Goal: Complete application form: Complete application form

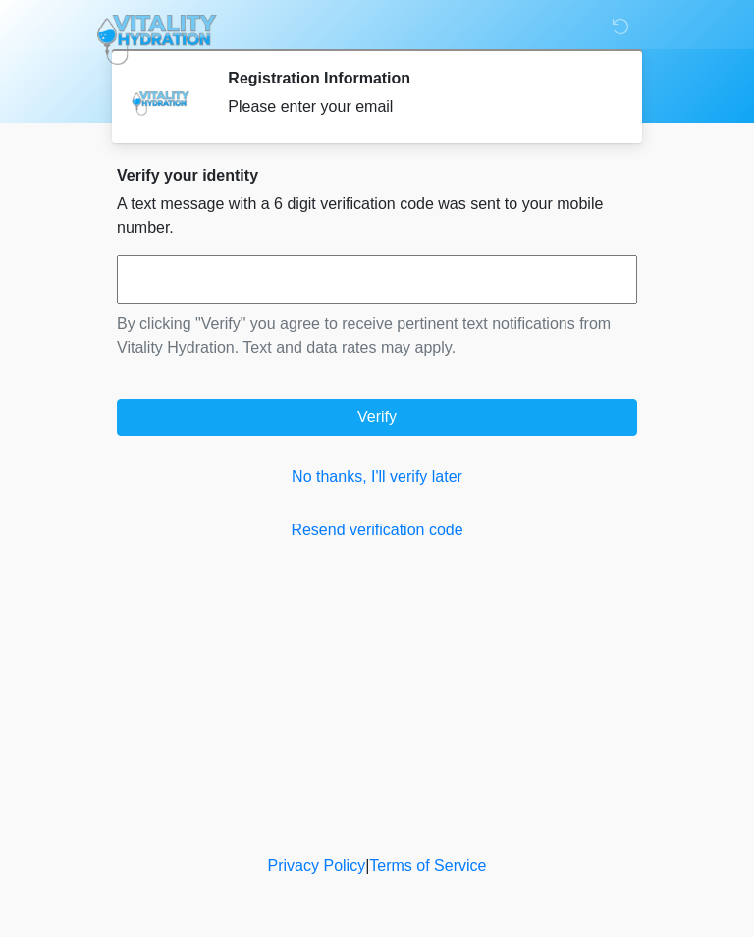
click at [436, 480] on link "No thanks, I'll verify later" at bounding box center [377, 477] width 520 height 24
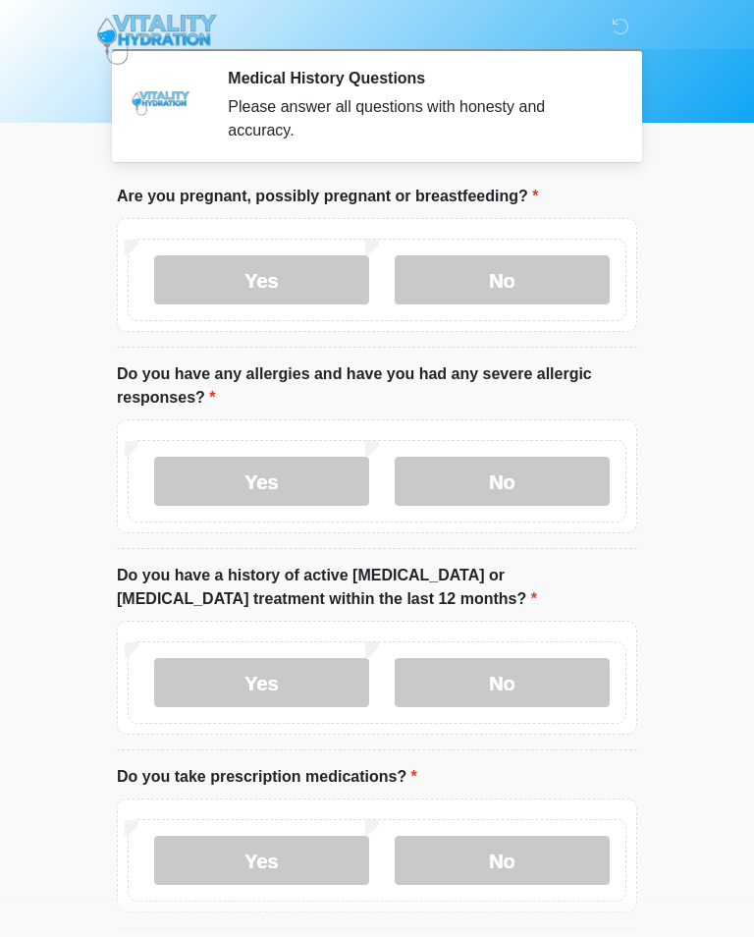
click at [551, 290] on label "No" at bounding box center [502, 279] width 215 height 49
click at [555, 483] on label "No" at bounding box center [502, 481] width 215 height 49
click at [563, 673] on label "No" at bounding box center [502, 682] width 215 height 49
click at [544, 854] on label "No" at bounding box center [502, 860] width 215 height 49
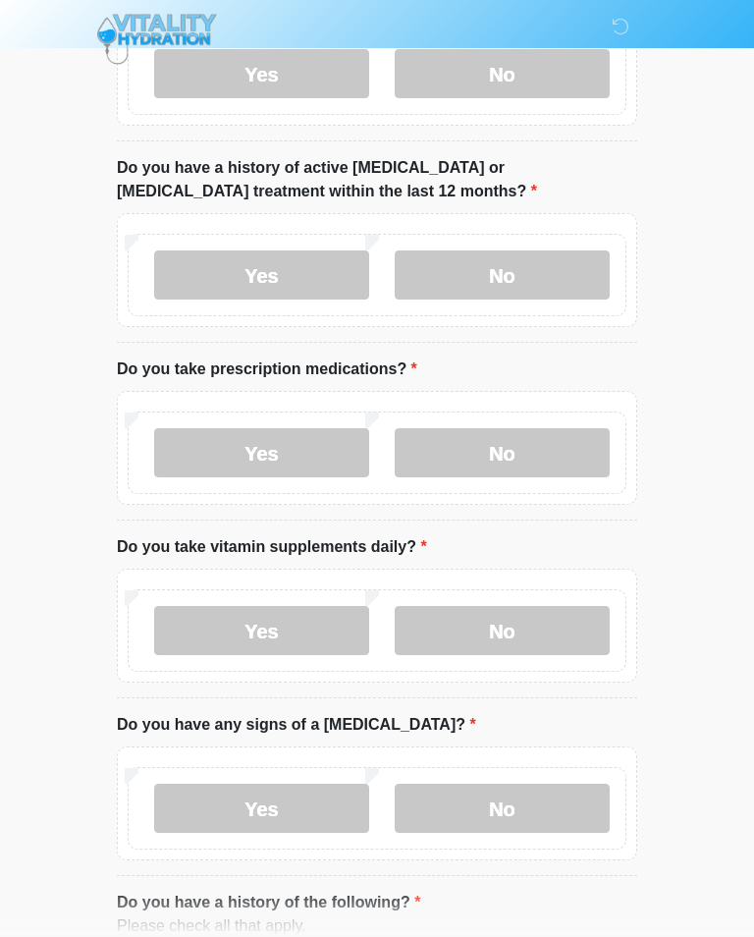
scroll to position [408, 0]
click at [561, 627] on label "No" at bounding box center [502, 630] width 215 height 49
click at [574, 811] on label "No" at bounding box center [502, 808] width 215 height 49
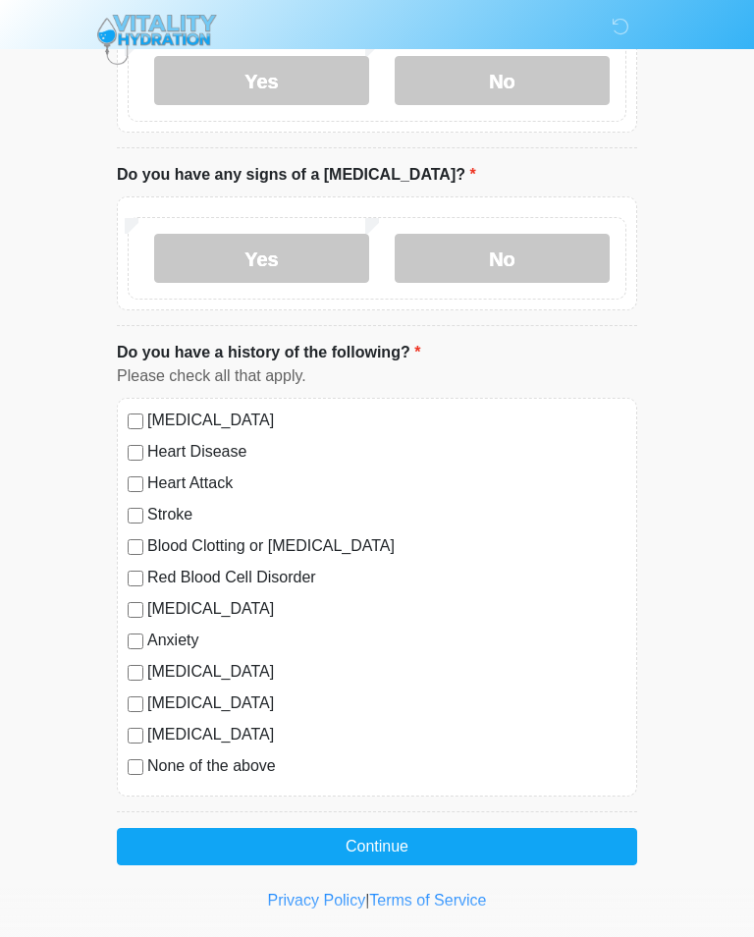
scroll to position [958, 0]
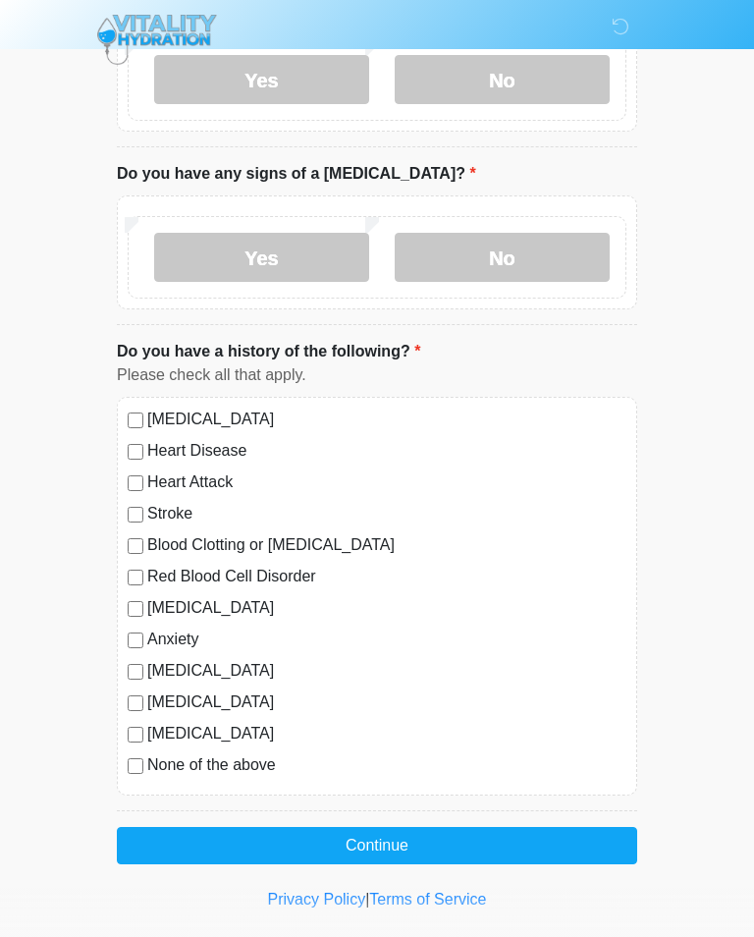
click at [209, 757] on label "None of the above" at bounding box center [386, 765] width 479 height 24
click at [473, 831] on button "Continue" at bounding box center [377, 845] width 520 height 37
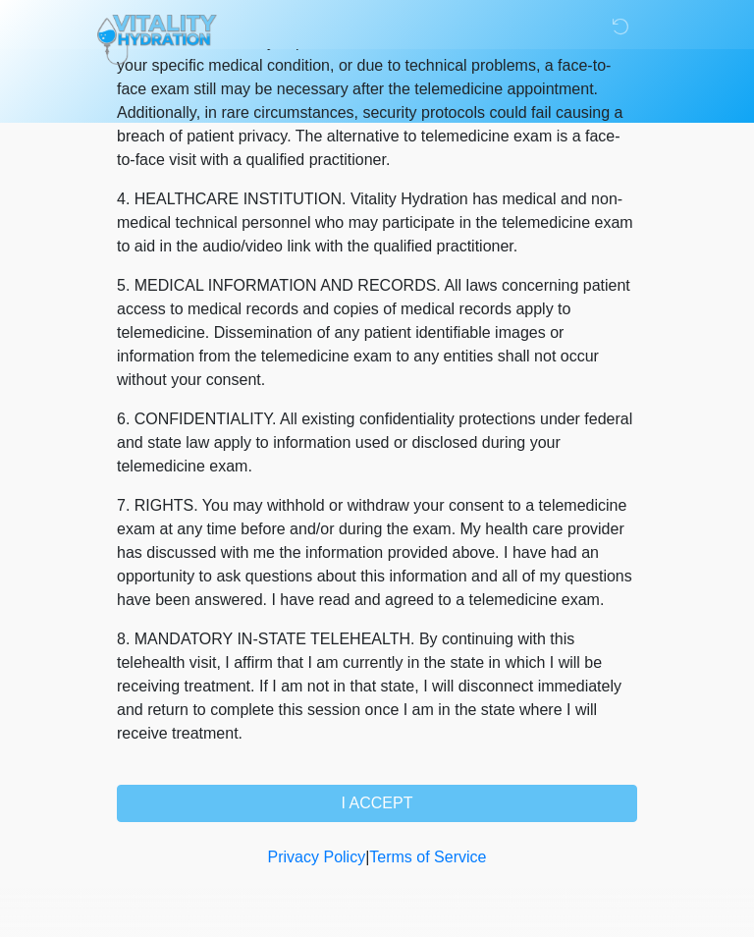
scroll to position [0, 0]
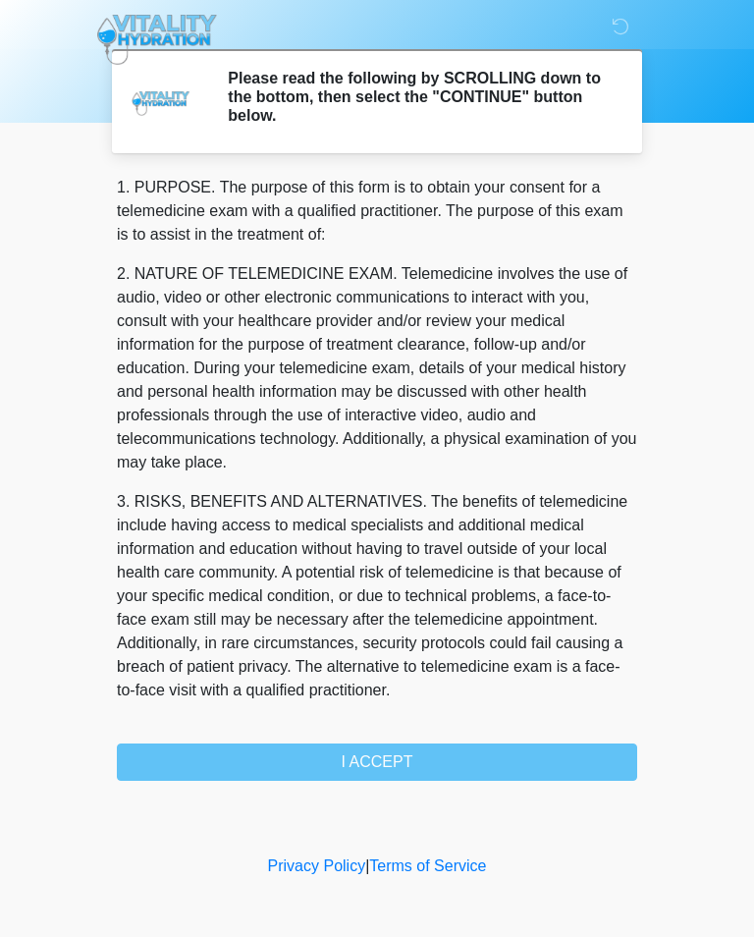
click at [507, 757] on div "1. PURPOSE. The purpose of this form is to obtain your consent for a telemedici…" at bounding box center [377, 478] width 520 height 605
click at [391, 761] on div "1. PURPOSE. The purpose of this form is to obtain your consent for a telemedici…" at bounding box center [377, 478] width 520 height 605
click at [416, 748] on div "1. PURPOSE. The purpose of this form is to obtain your consent for a telemedici…" at bounding box center [377, 478] width 520 height 605
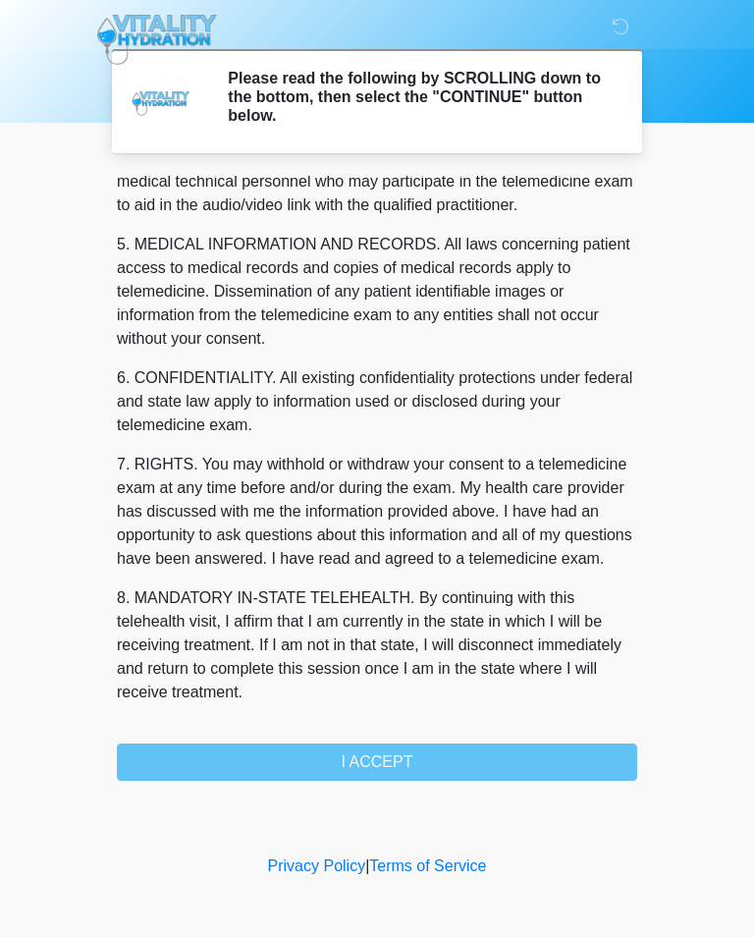
scroll to position [595, 0]
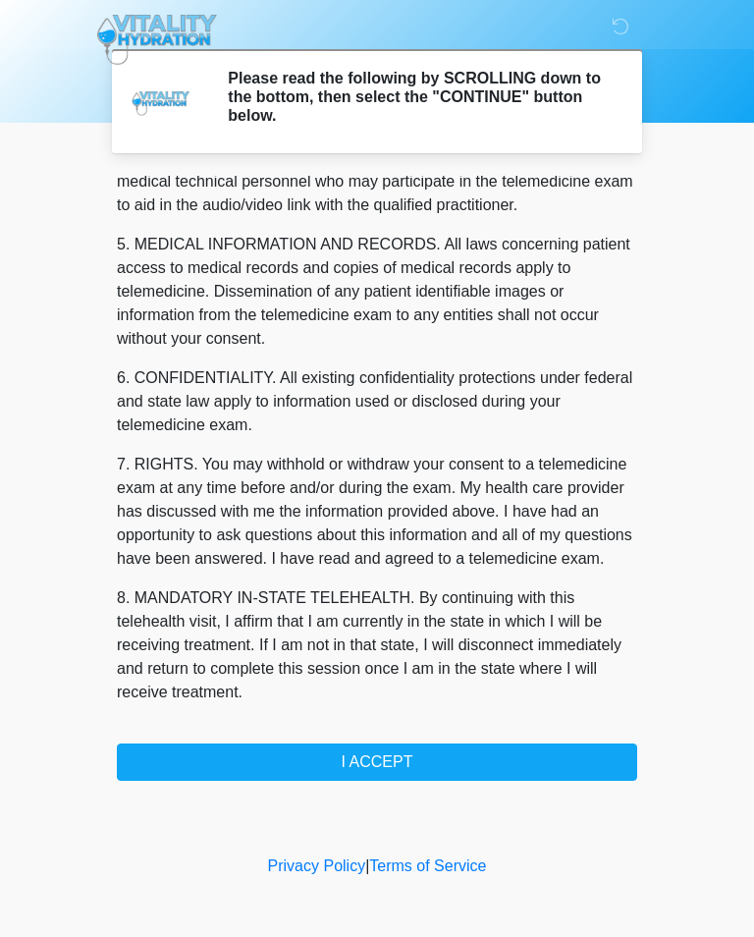
click at [393, 760] on button "I ACCEPT" at bounding box center [377, 761] width 520 height 37
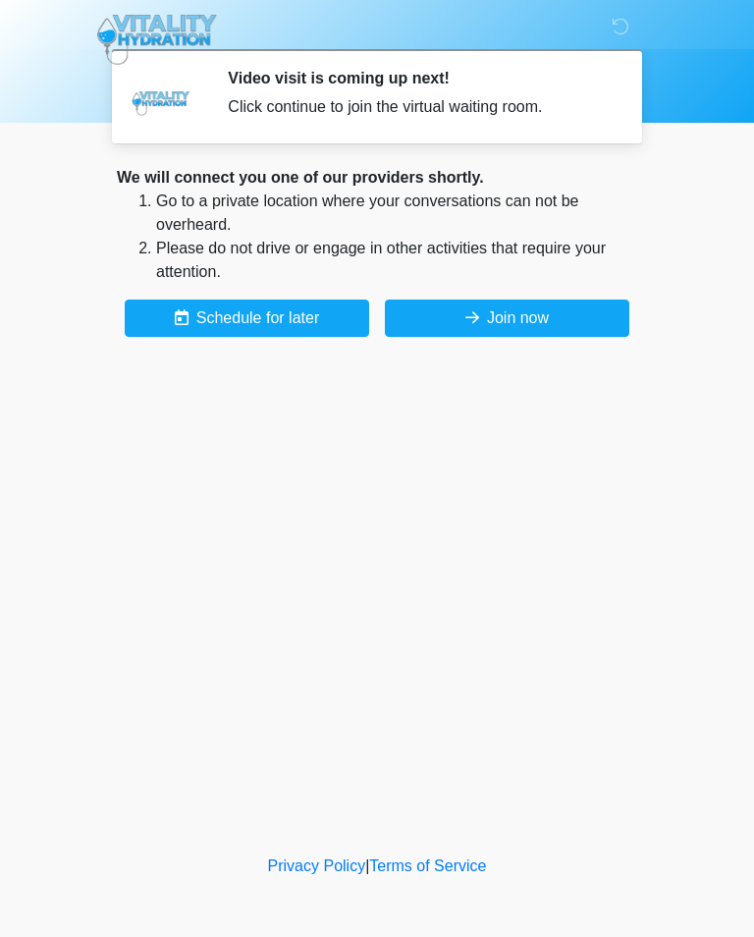
click at [546, 323] on button "Join now" at bounding box center [507, 318] width 245 height 37
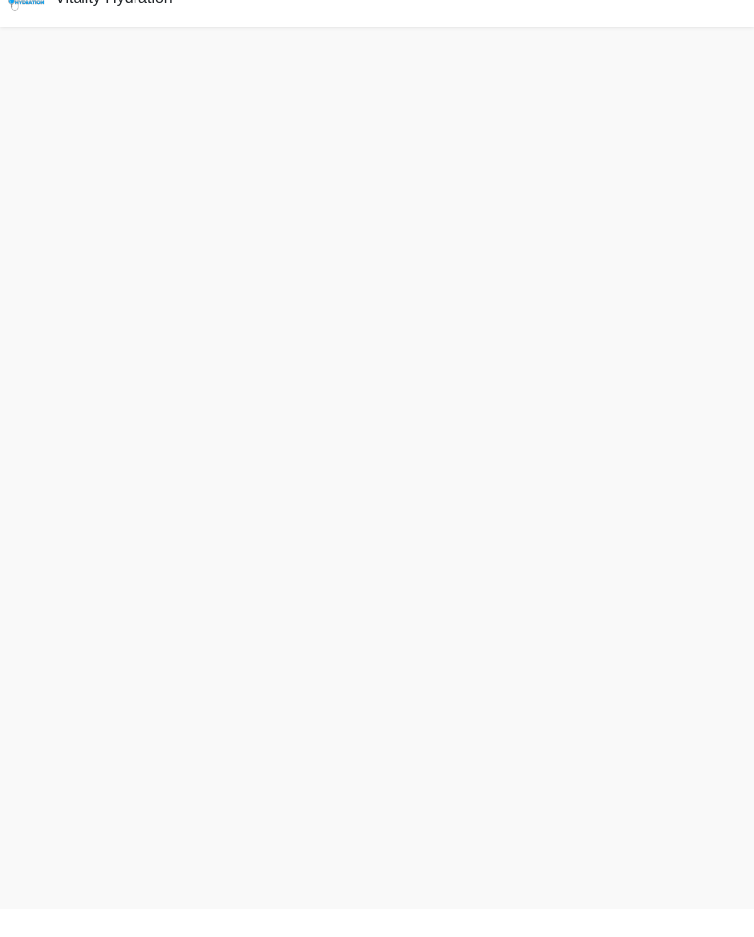
scroll to position [6, 0]
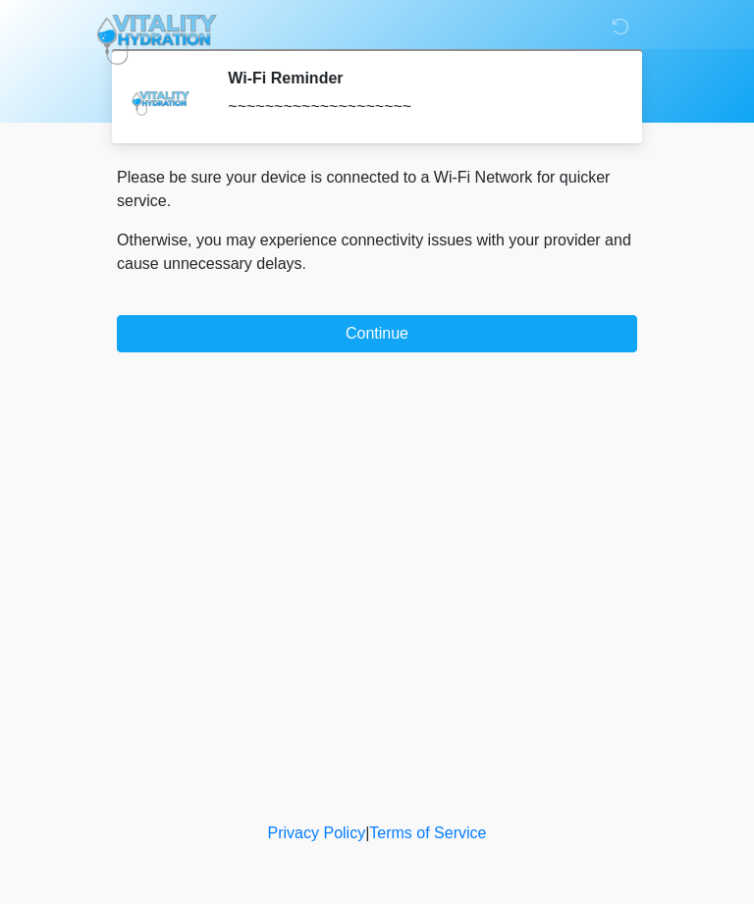
click at [448, 342] on button "Continue" at bounding box center [377, 333] width 520 height 37
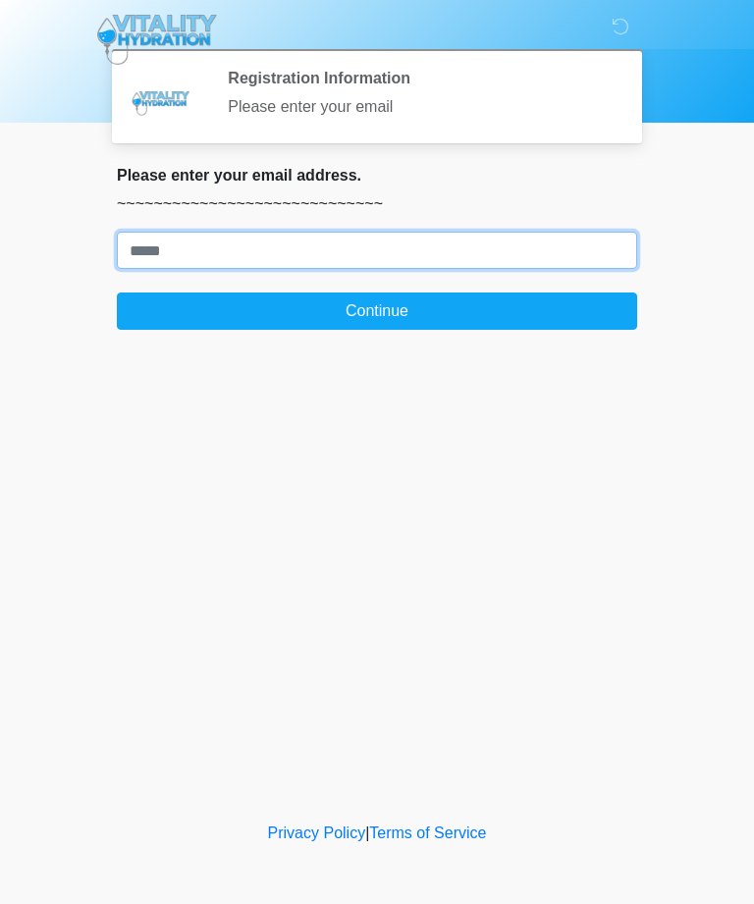
click at [476, 236] on input "Where should we email your treatment plan?" at bounding box center [377, 250] width 520 height 37
type input "**********"
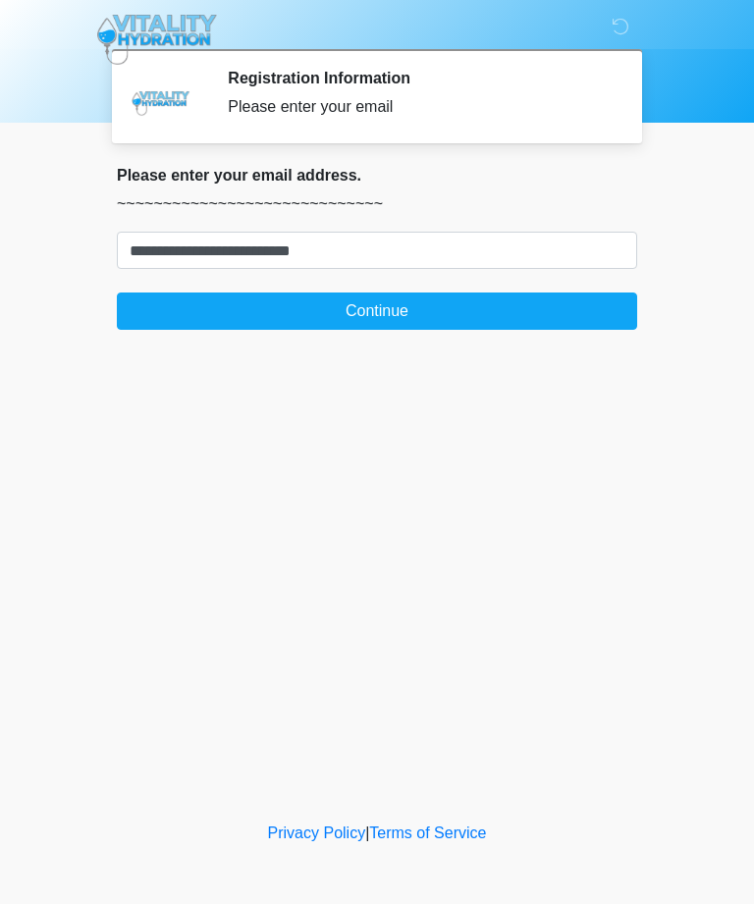
click at [598, 308] on button "Continue" at bounding box center [377, 311] width 520 height 37
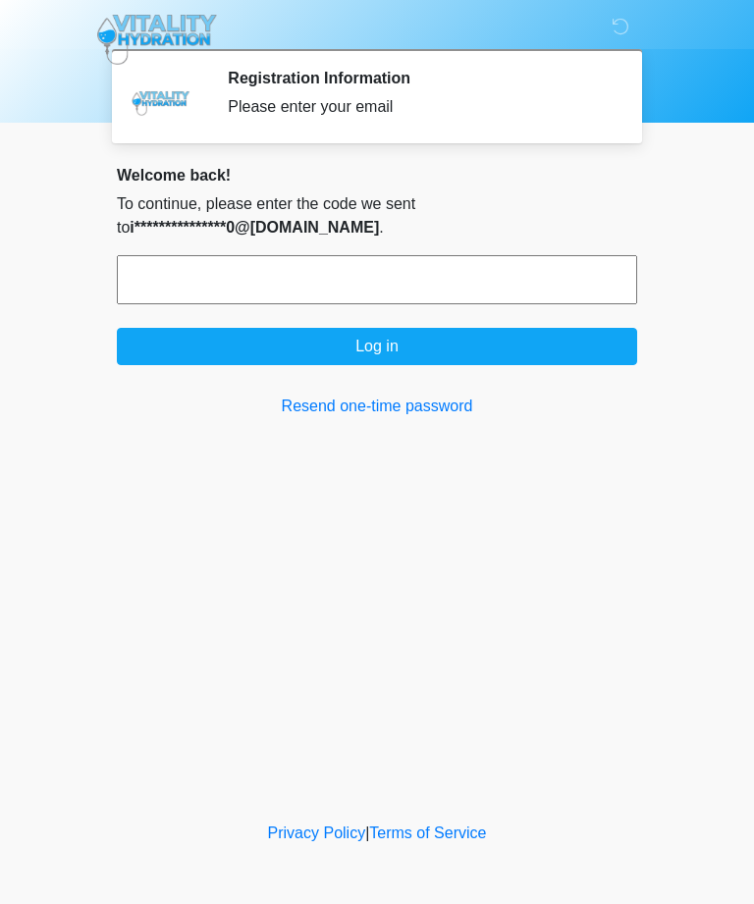
click at [427, 289] on input "text" at bounding box center [377, 279] width 520 height 49
type input "******"
click at [561, 354] on button "Log in" at bounding box center [377, 346] width 520 height 37
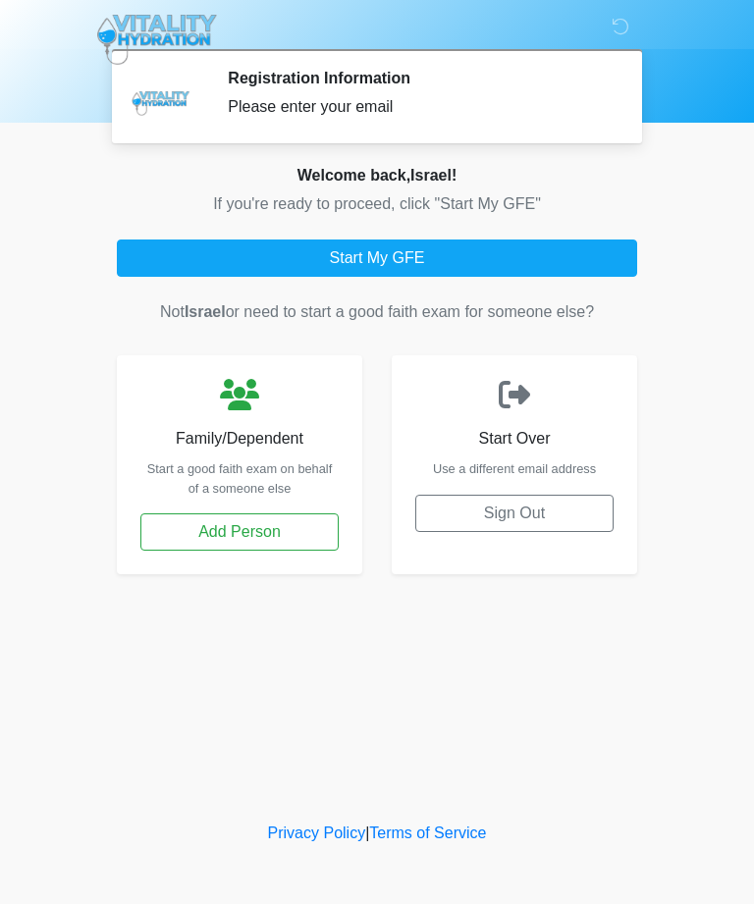
click at [605, 249] on button "Start My GFE" at bounding box center [377, 258] width 520 height 37
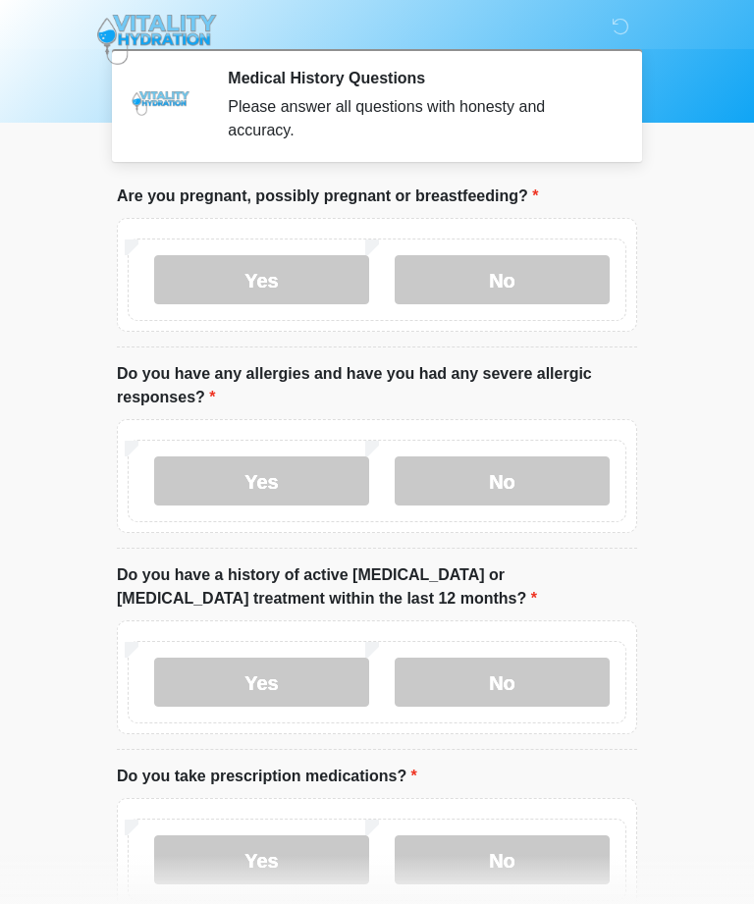
click at [572, 274] on label "No" at bounding box center [502, 279] width 215 height 49
click at [542, 479] on label "No" at bounding box center [502, 481] width 215 height 49
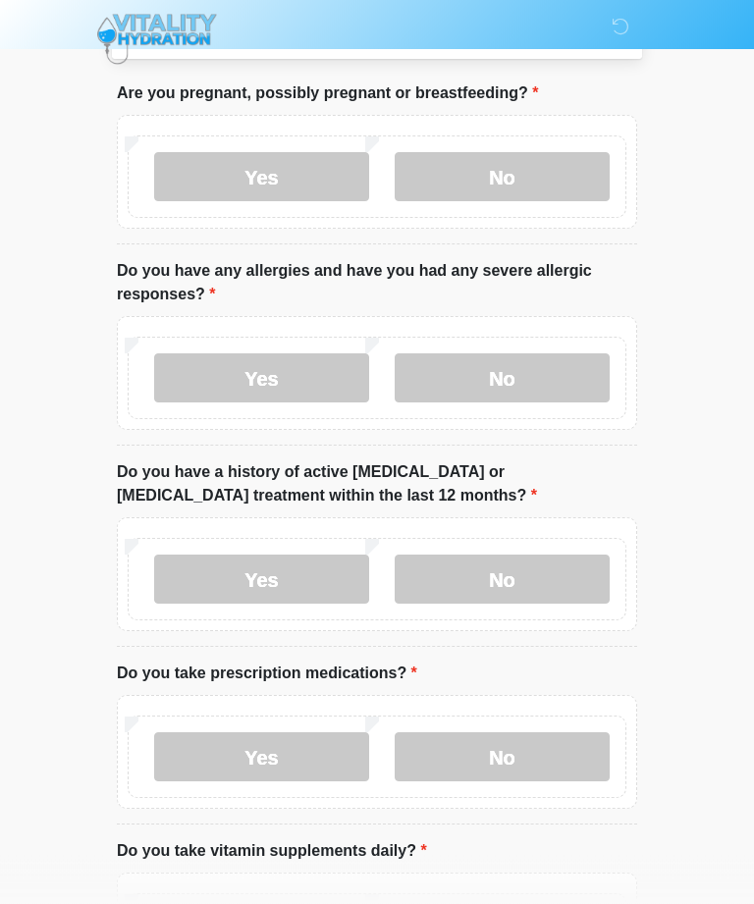
scroll to position [103, 0]
click at [543, 577] on label "No" at bounding box center [502, 579] width 215 height 49
click at [512, 764] on label "No" at bounding box center [502, 757] width 215 height 49
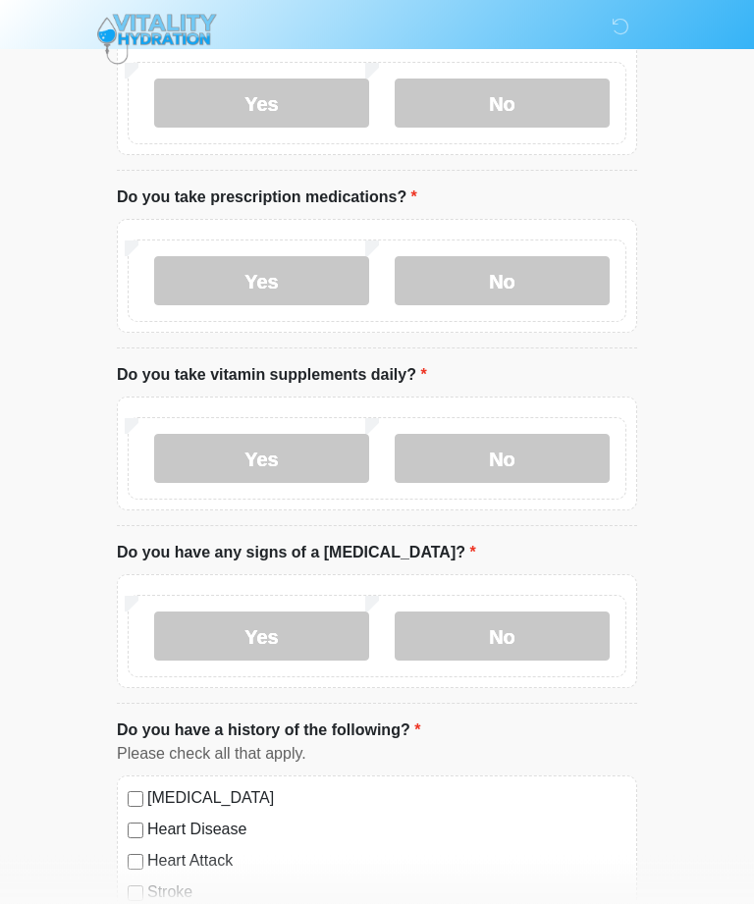
click at [570, 440] on label "No" at bounding box center [502, 459] width 215 height 49
click at [534, 645] on label "No" at bounding box center [502, 636] width 215 height 49
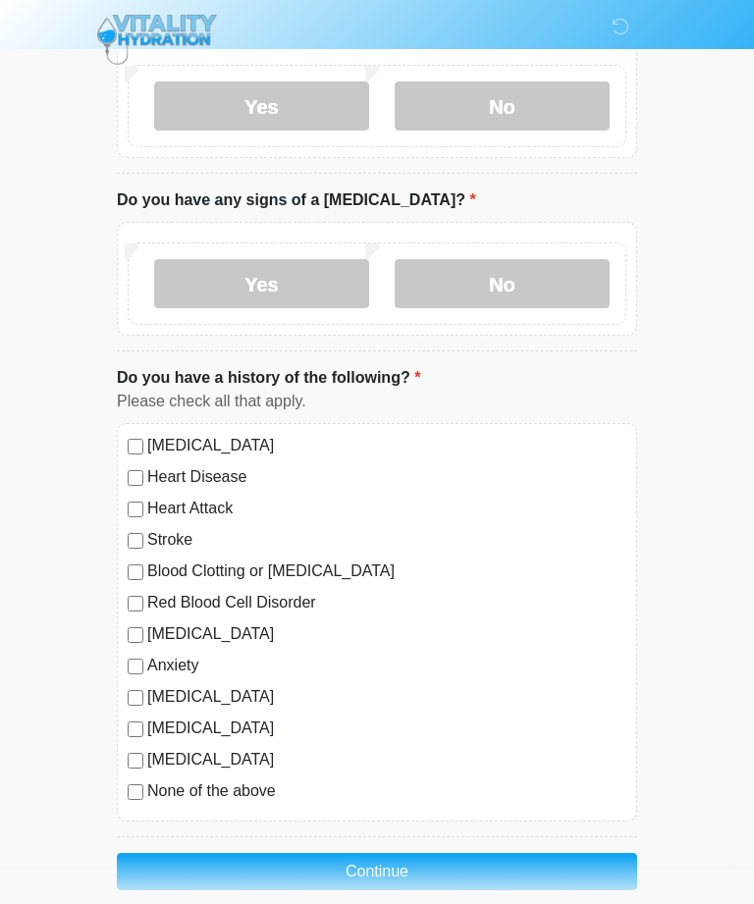
scroll to position [958, 0]
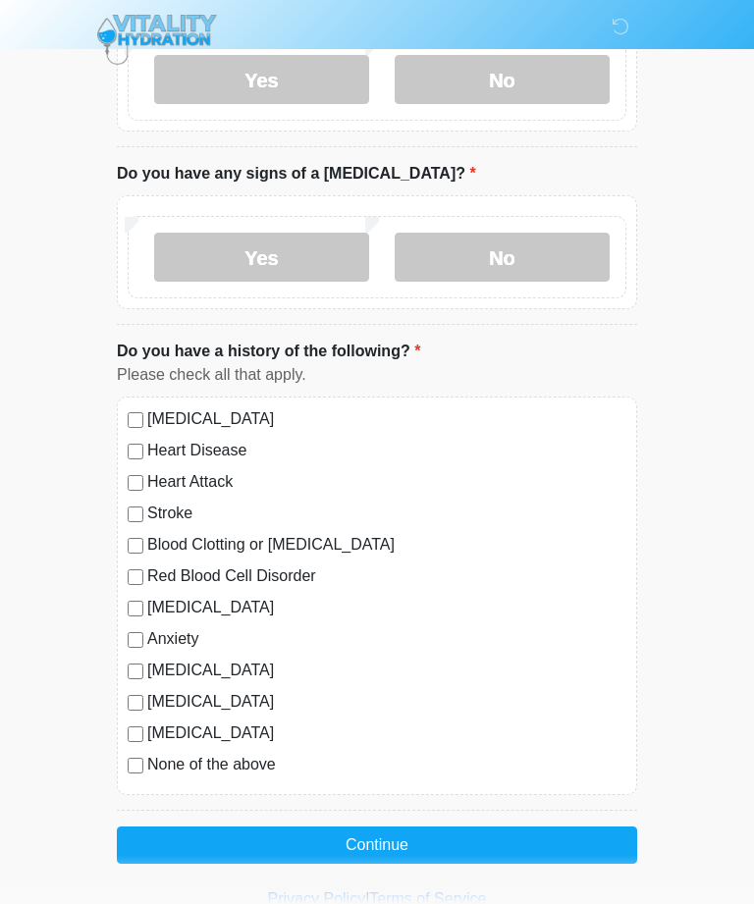
click at [260, 764] on label "None of the above" at bounding box center [386, 765] width 479 height 24
click at [324, 847] on button "Continue" at bounding box center [377, 845] width 520 height 37
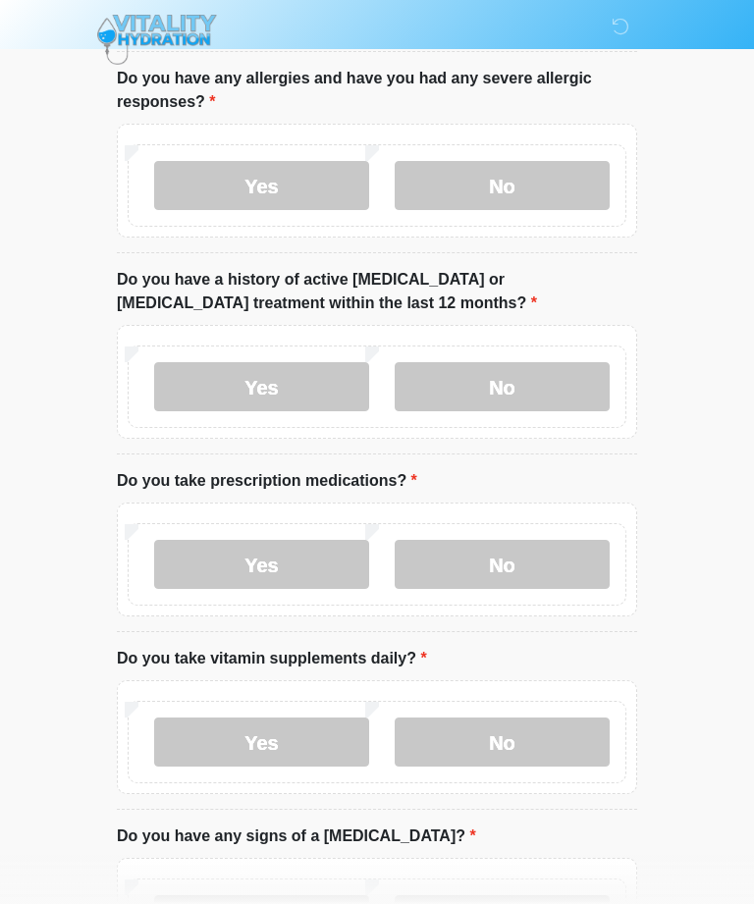
scroll to position [0, 0]
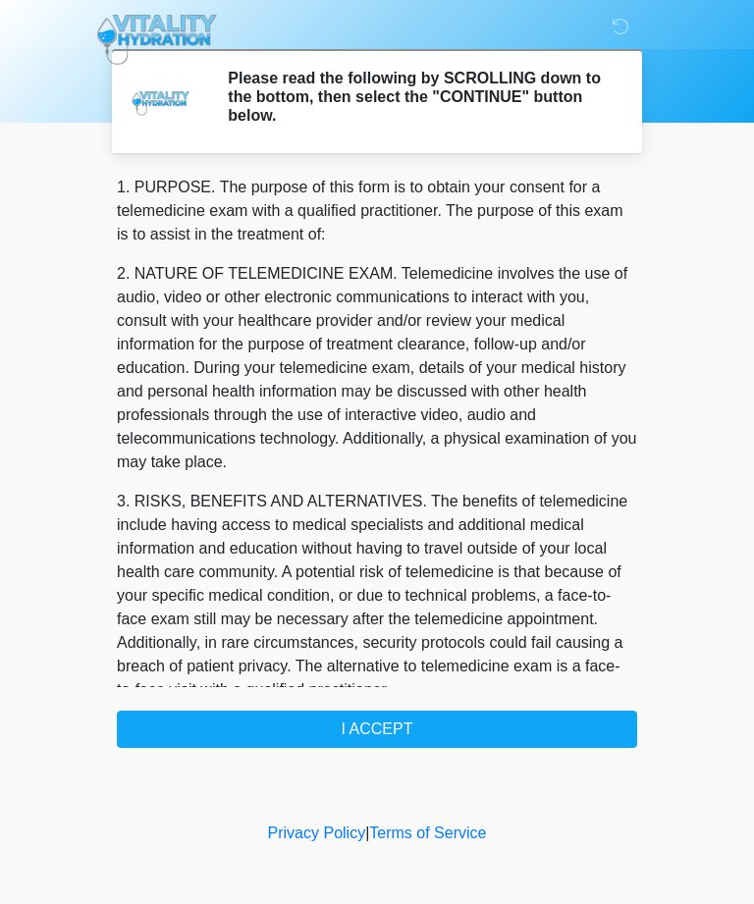
click at [470, 724] on button "I ACCEPT" at bounding box center [377, 729] width 520 height 37
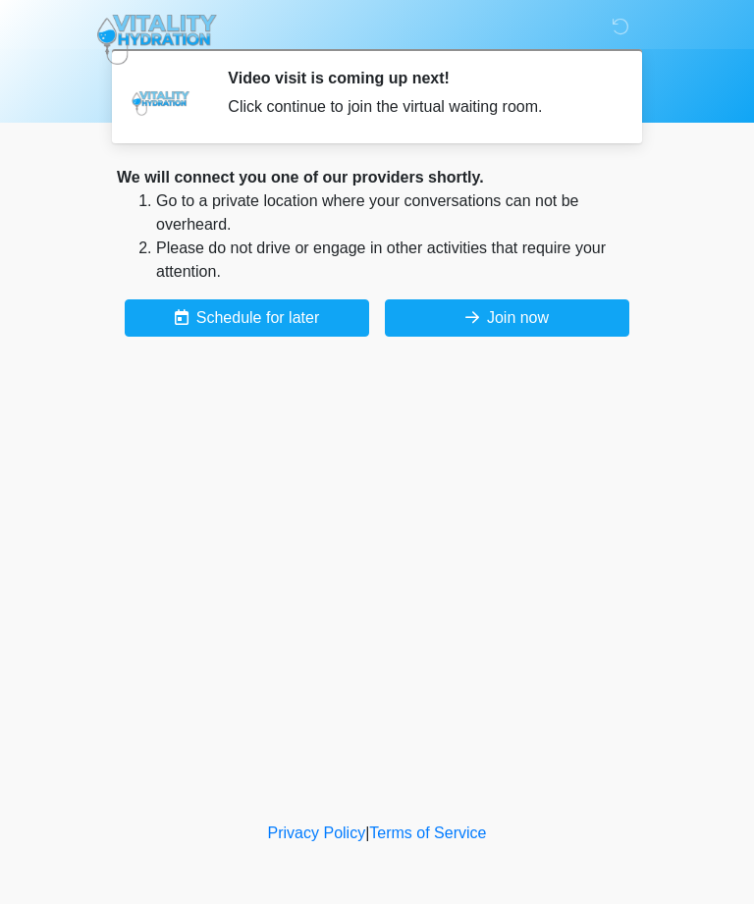
click at [591, 308] on button "Join now" at bounding box center [507, 318] width 245 height 37
